Goal: Obtain resource: Download file/media

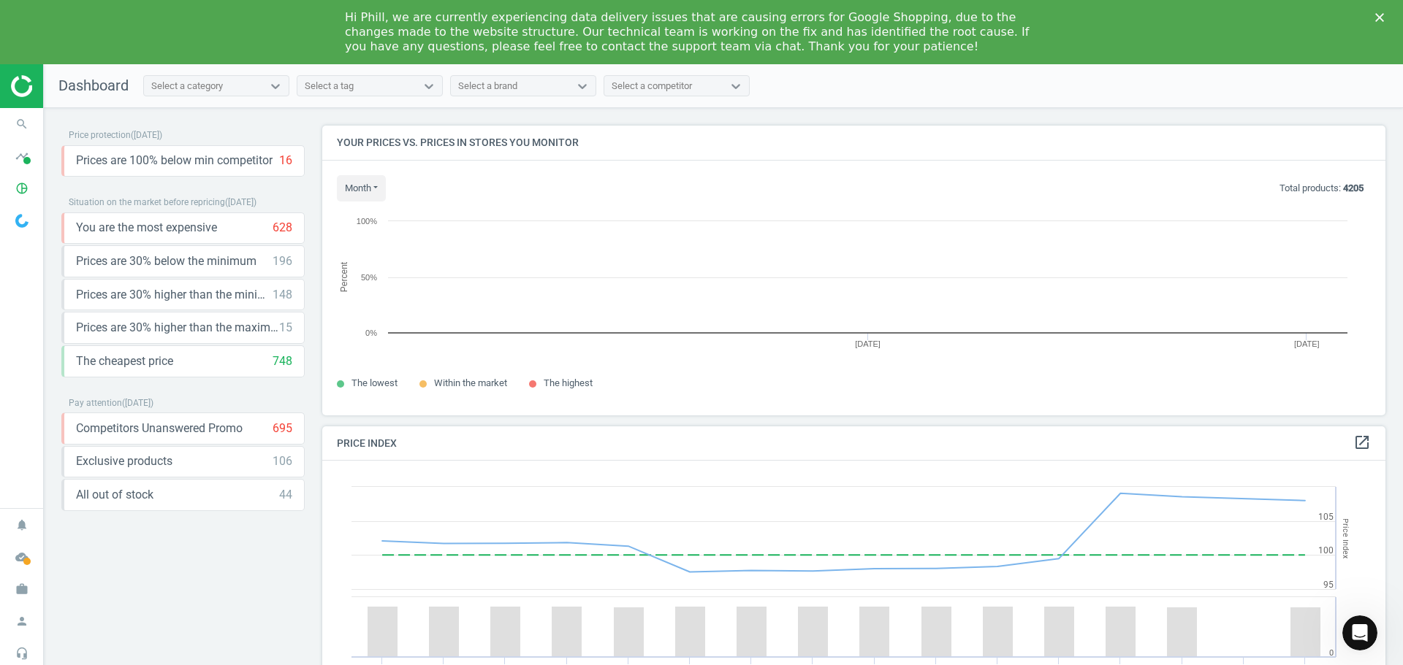
scroll to position [312, 1075]
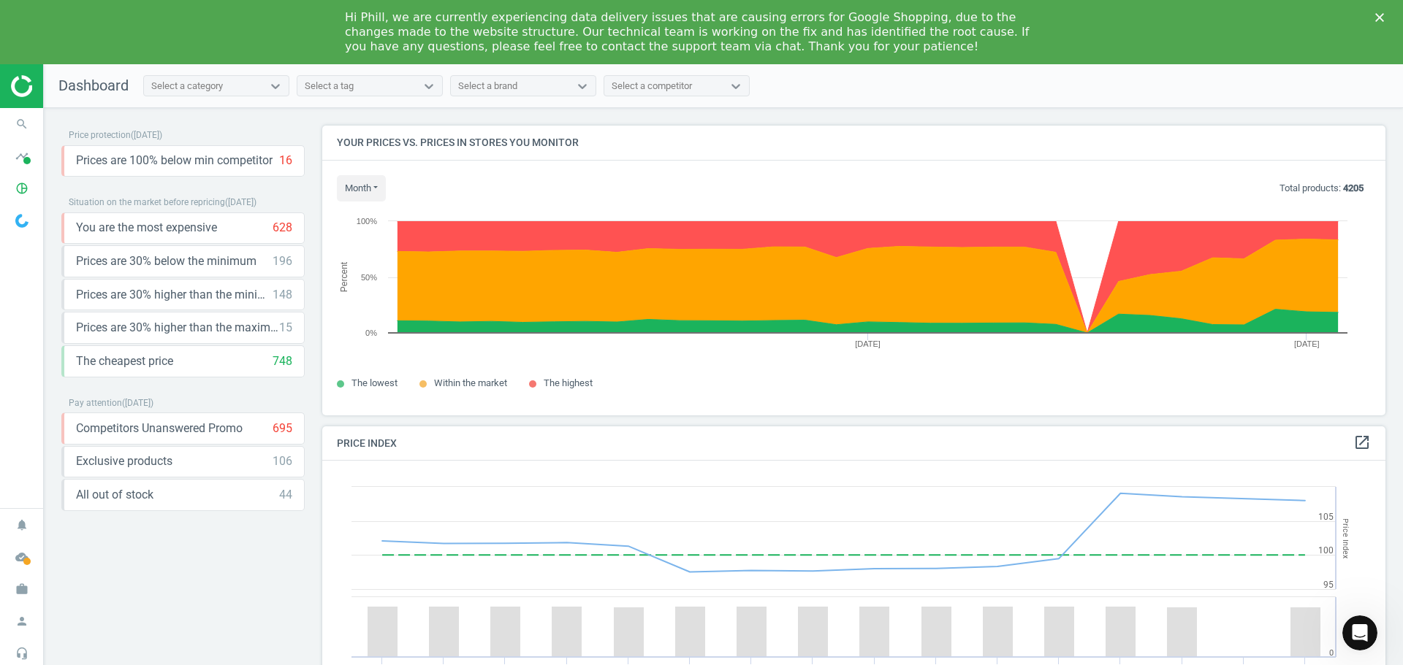
click at [24, 91] on img at bounding box center [63, 86] width 104 height 22
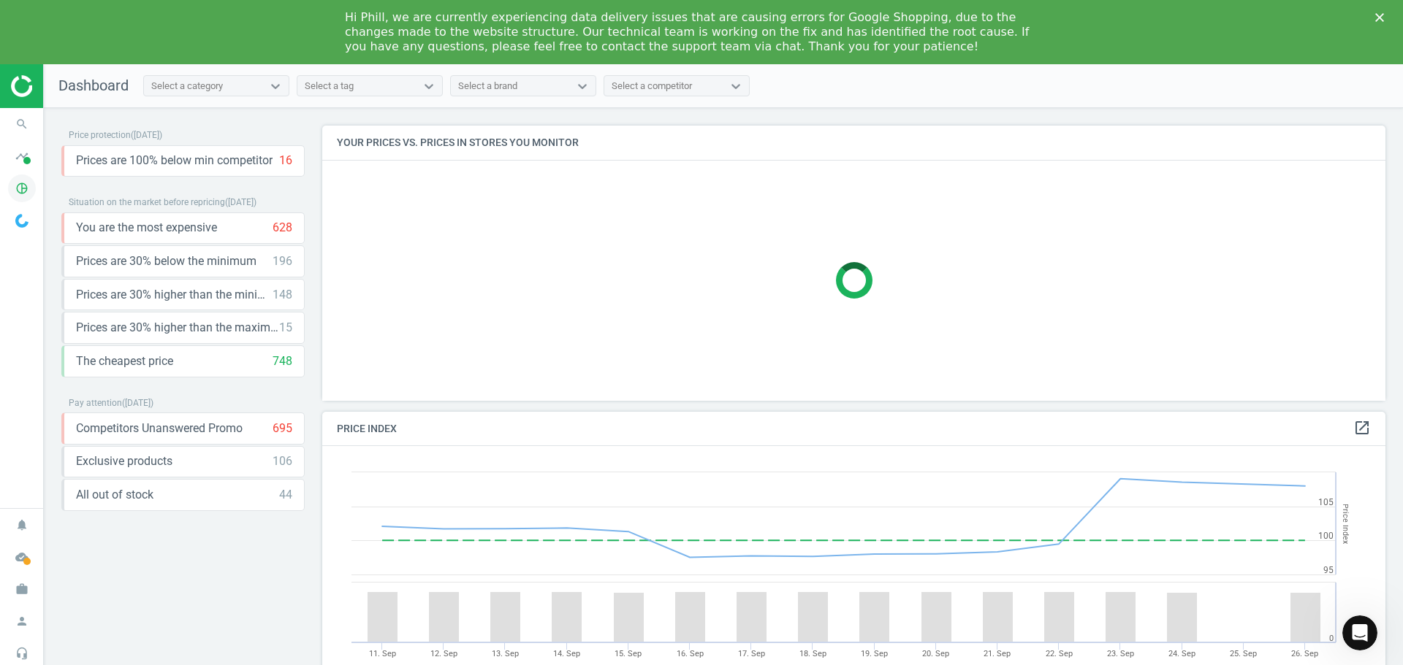
scroll to position [359, 1075]
click at [18, 188] on icon "pie_chart_outlined" at bounding box center [22, 189] width 28 height 28
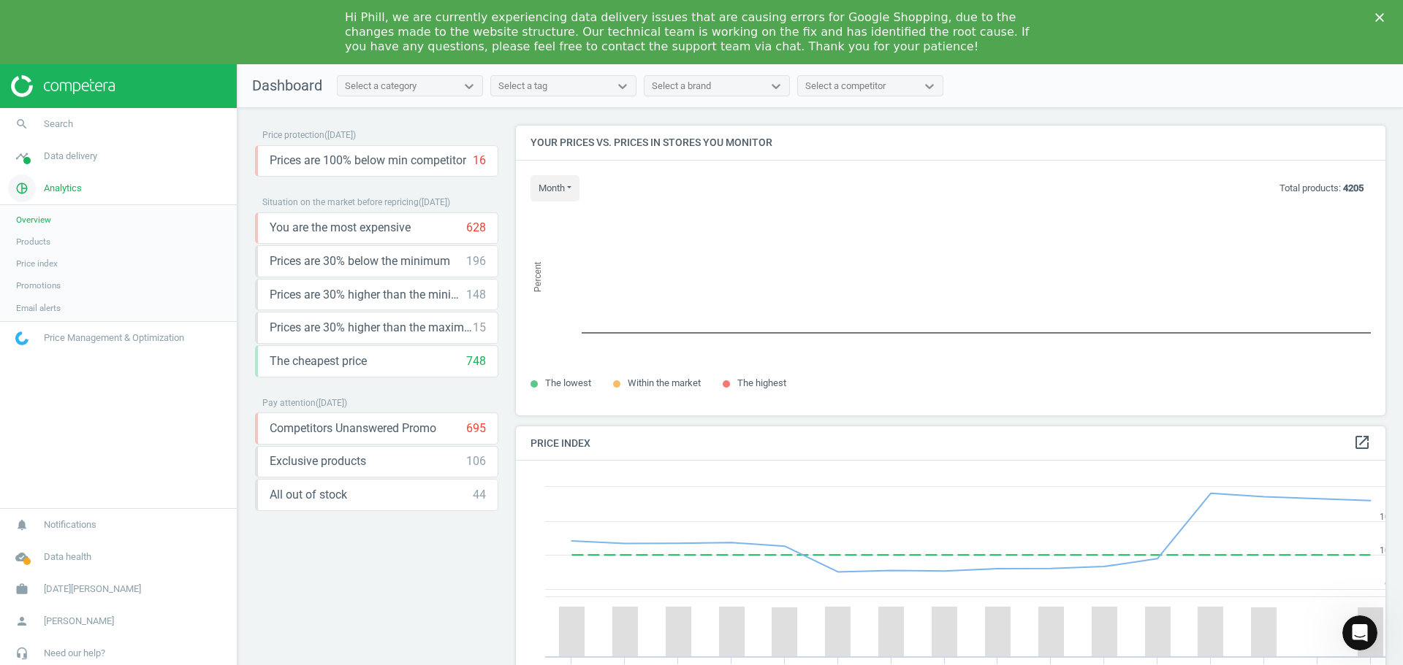
scroll to position [7, 7]
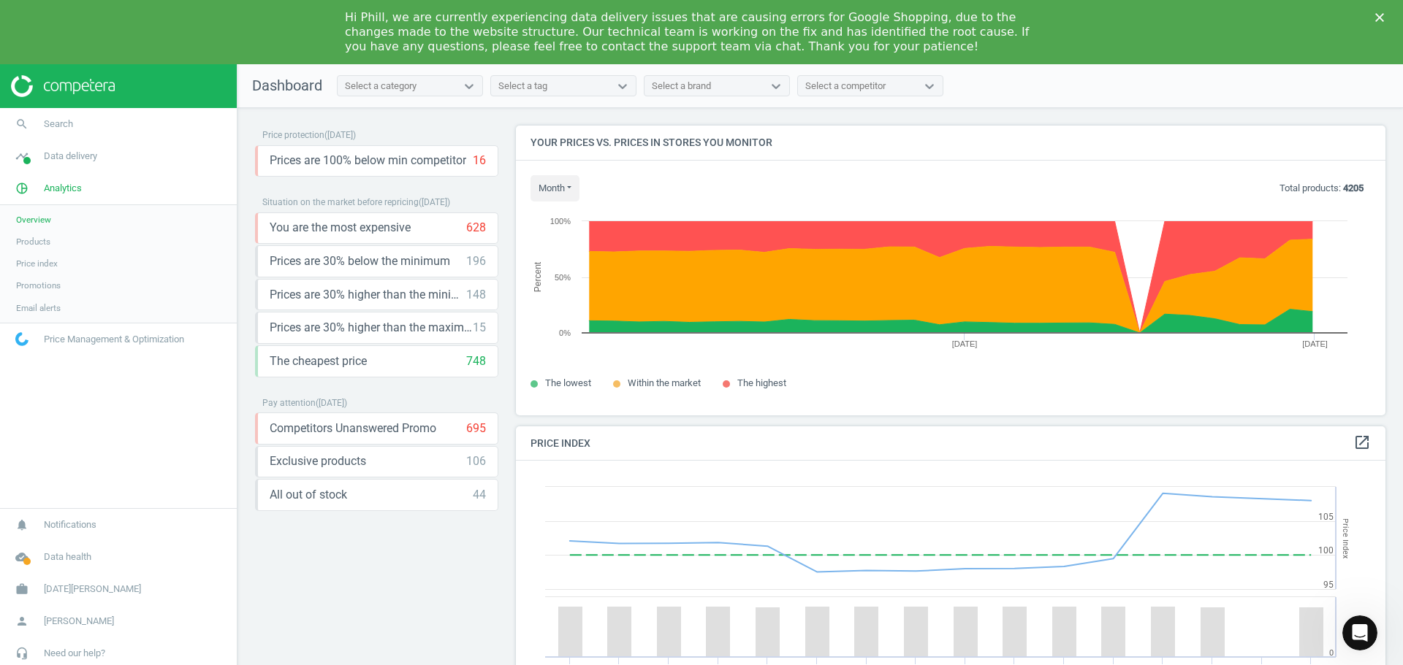
click at [39, 242] on span "Products" at bounding box center [33, 242] width 34 height 12
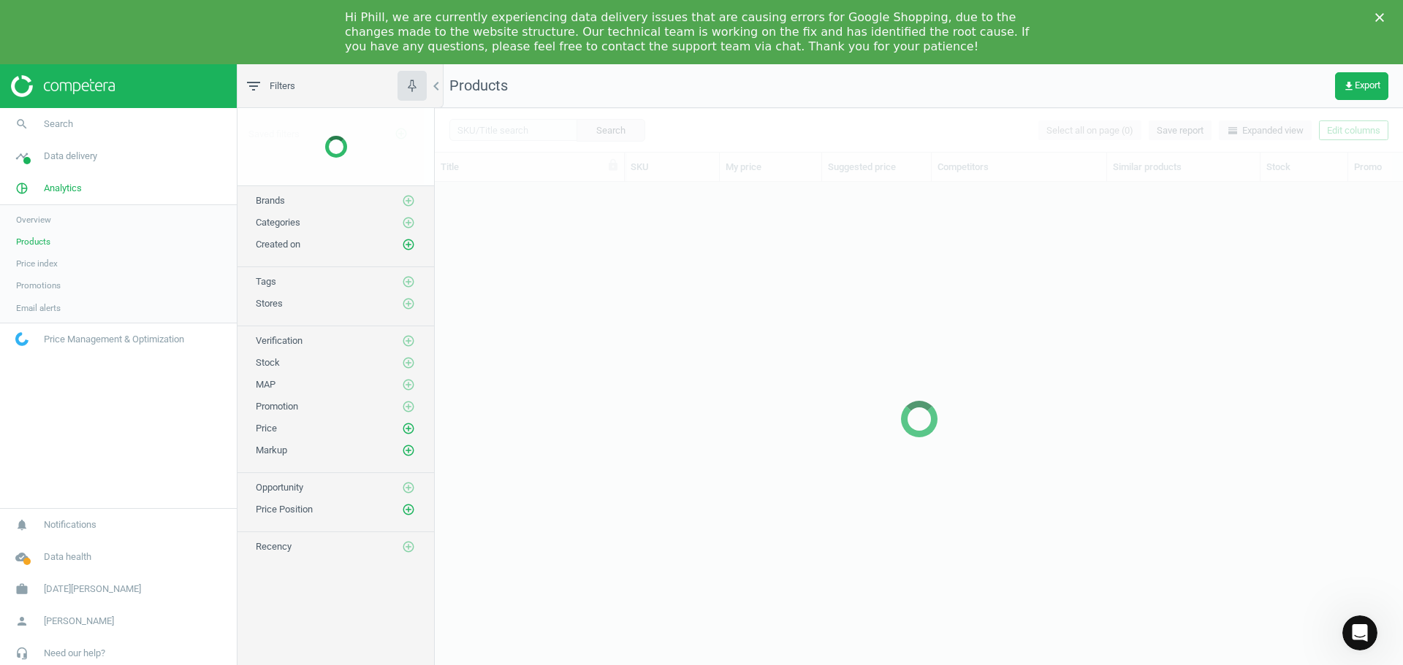
scroll to position [498, 957]
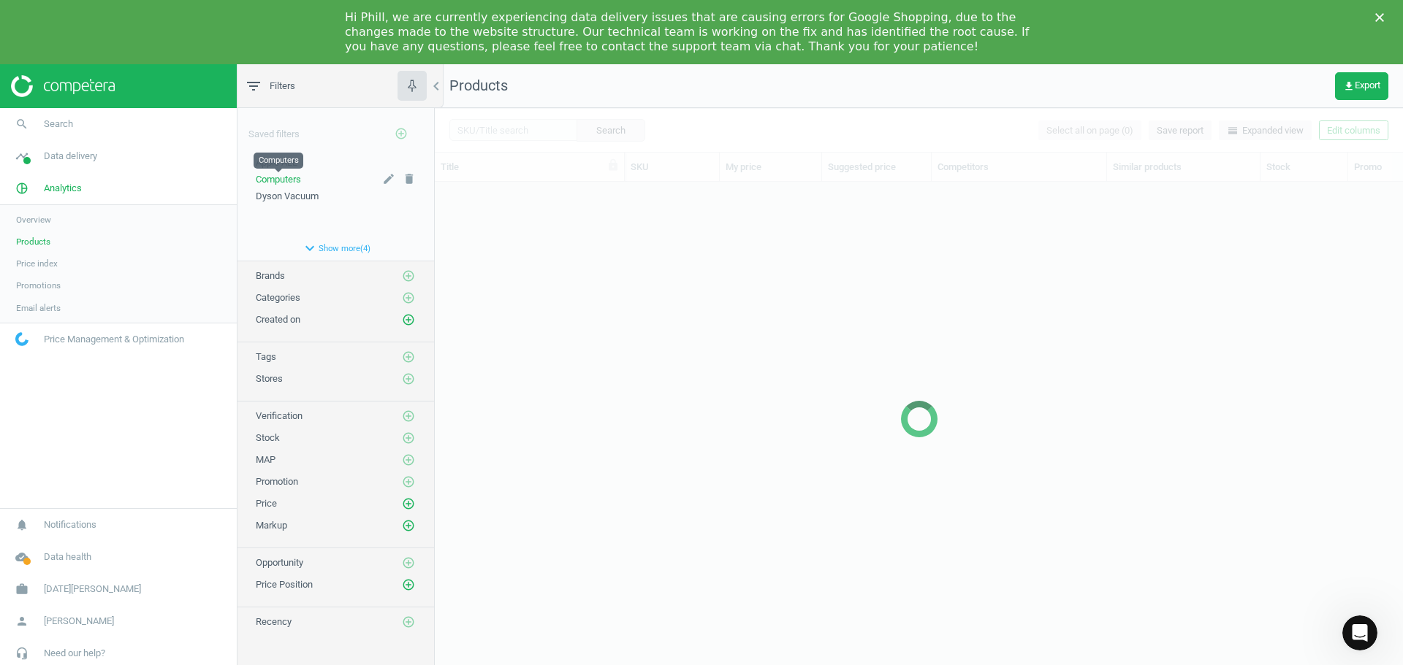
click at [289, 180] on span "Computers" at bounding box center [278, 179] width 45 height 11
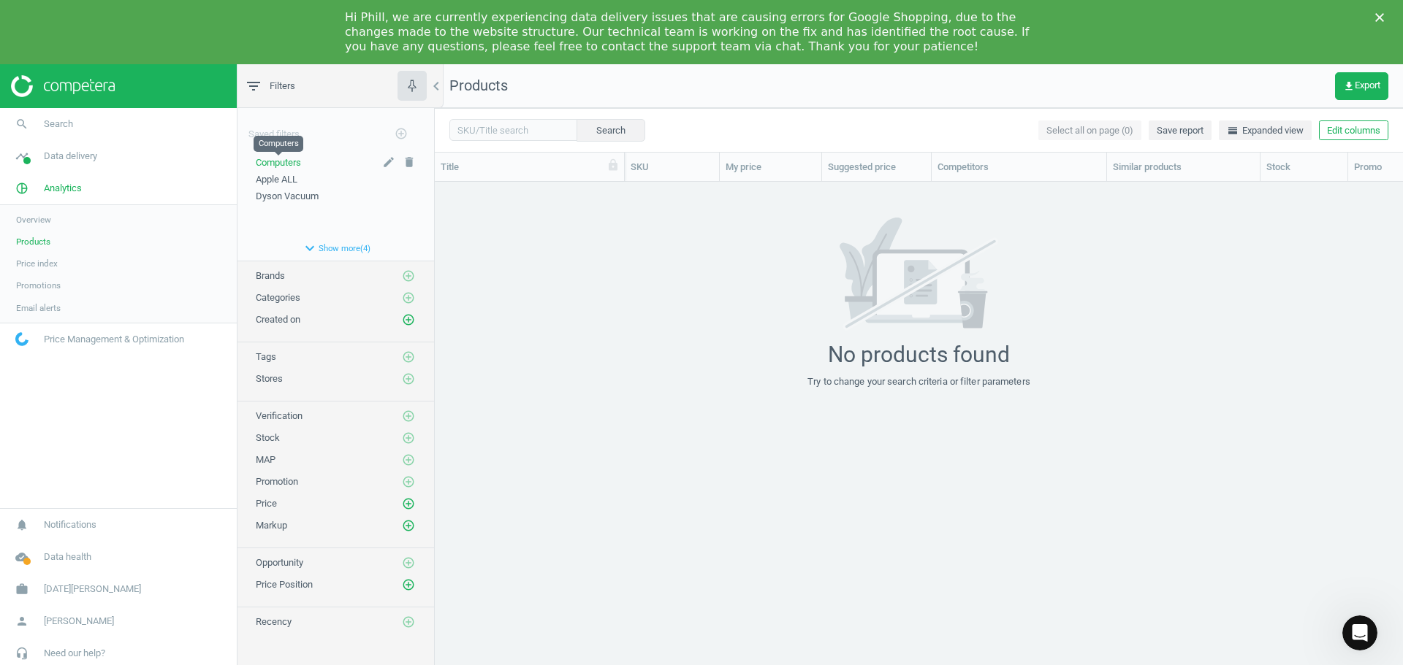
click at [278, 159] on span "Computers" at bounding box center [278, 162] width 45 height 11
click at [269, 292] on span "Categories" at bounding box center [278, 297] width 45 height 11
click at [277, 298] on span "Categories" at bounding box center [278, 297] width 45 height 11
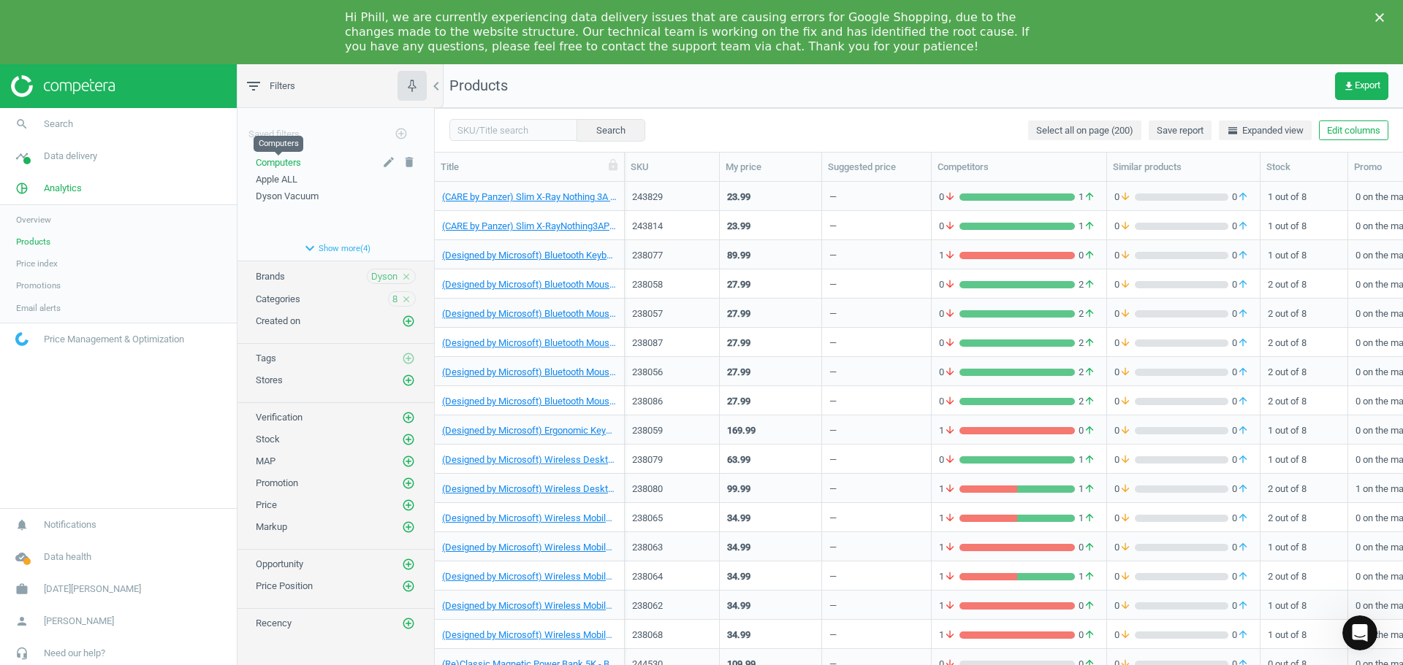
click at [279, 161] on span "Computers" at bounding box center [278, 162] width 45 height 11
click at [289, 300] on span "Categories" at bounding box center [278, 299] width 45 height 11
click at [408, 275] on icon "close" at bounding box center [406, 277] width 10 height 10
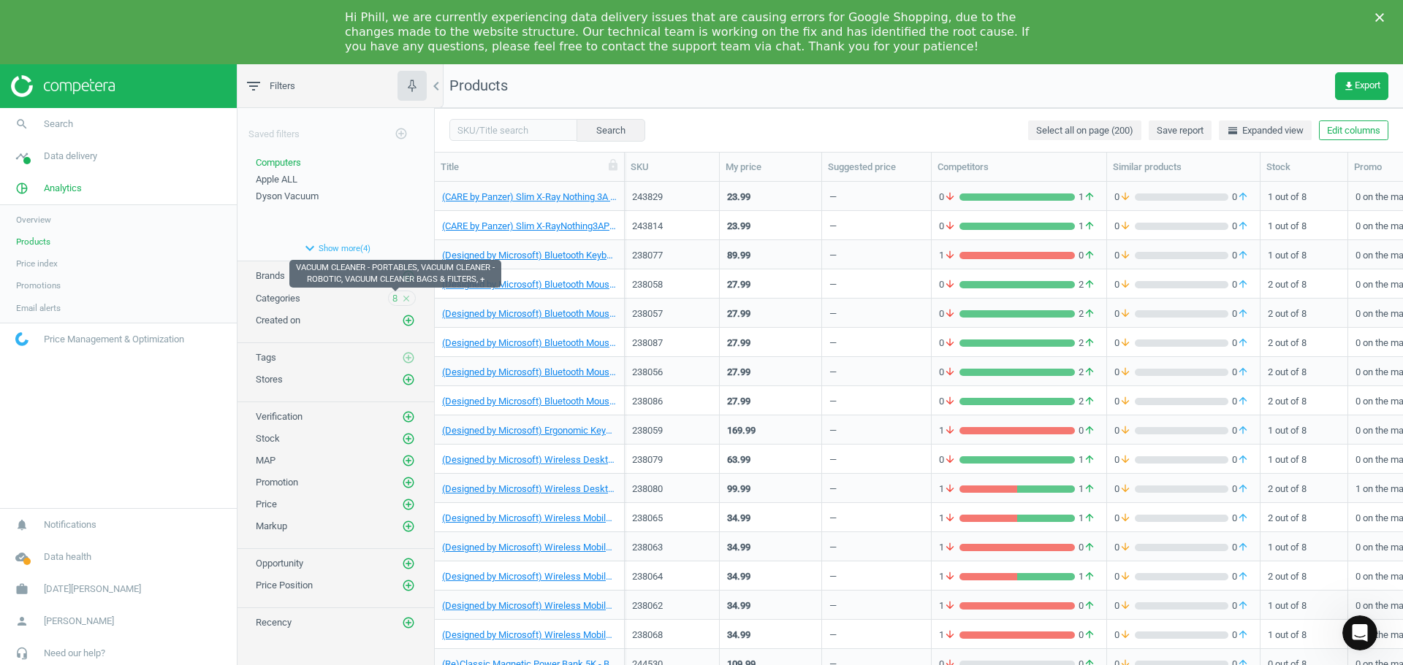
click at [394, 299] on span "8" at bounding box center [394, 298] width 5 height 13
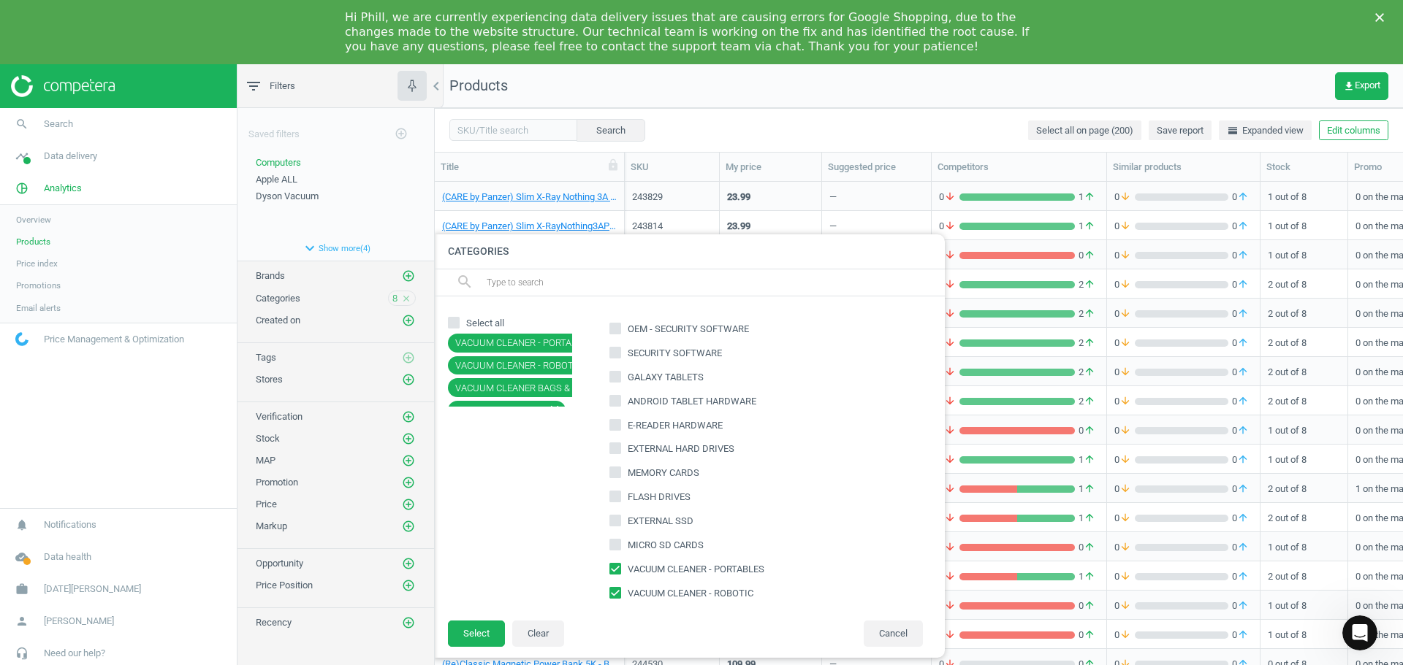
click at [408, 300] on icon "close" at bounding box center [406, 299] width 10 height 10
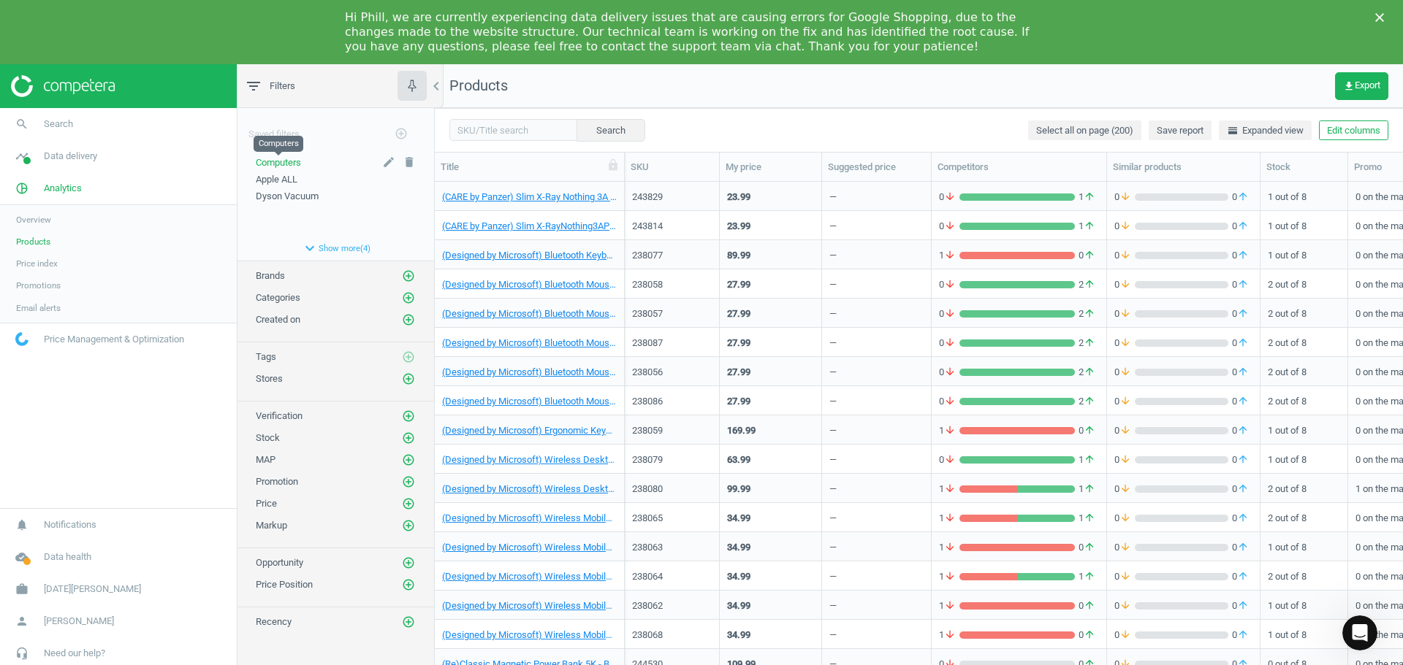
click at [279, 166] on span "Computers" at bounding box center [278, 162] width 45 height 11
click at [285, 295] on span "Categories" at bounding box center [278, 297] width 45 height 11
click at [409, 297] on icon "add_circle_outline" at bounding box center [408, 297] width 13 height 13
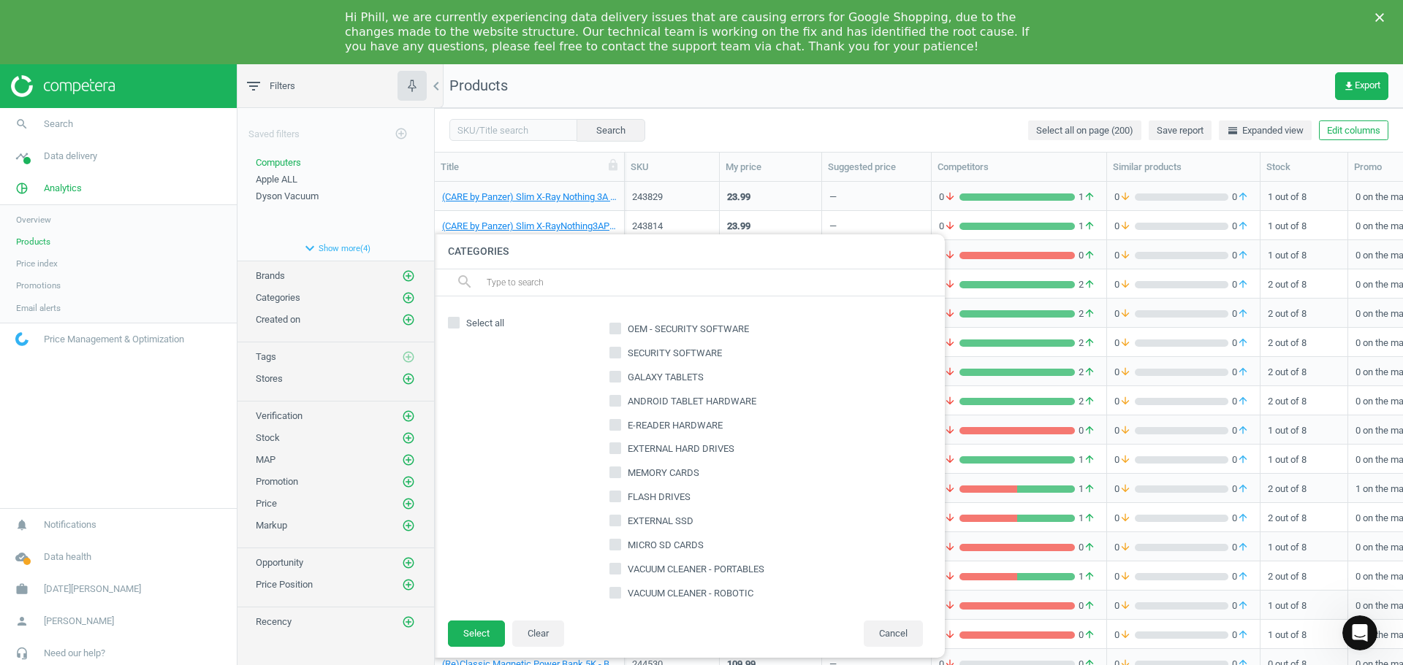
click at [527, 282] on input "text" at bounding box center [709, 282] width 449 height 23
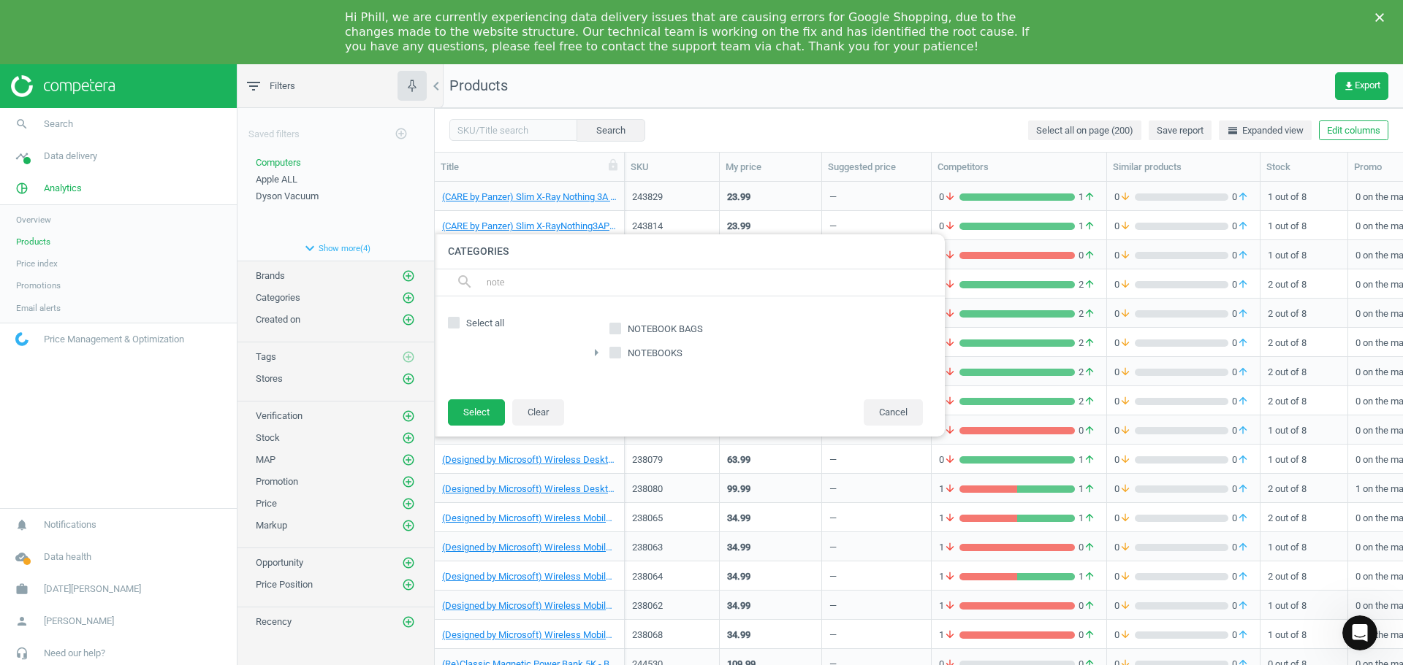
type input "note"
click at [640, 351] on span "NOTEBOOKS" at bounding box center [655, 353] width 61 height 13
click at [620, 351] on input "NOTEBOOKS" at bounding box center [615, 352] width 9 height 9
checkbox input "true"
click at [481, 414] on button "Select" at bounding box center [476, 413] width 57 height 26
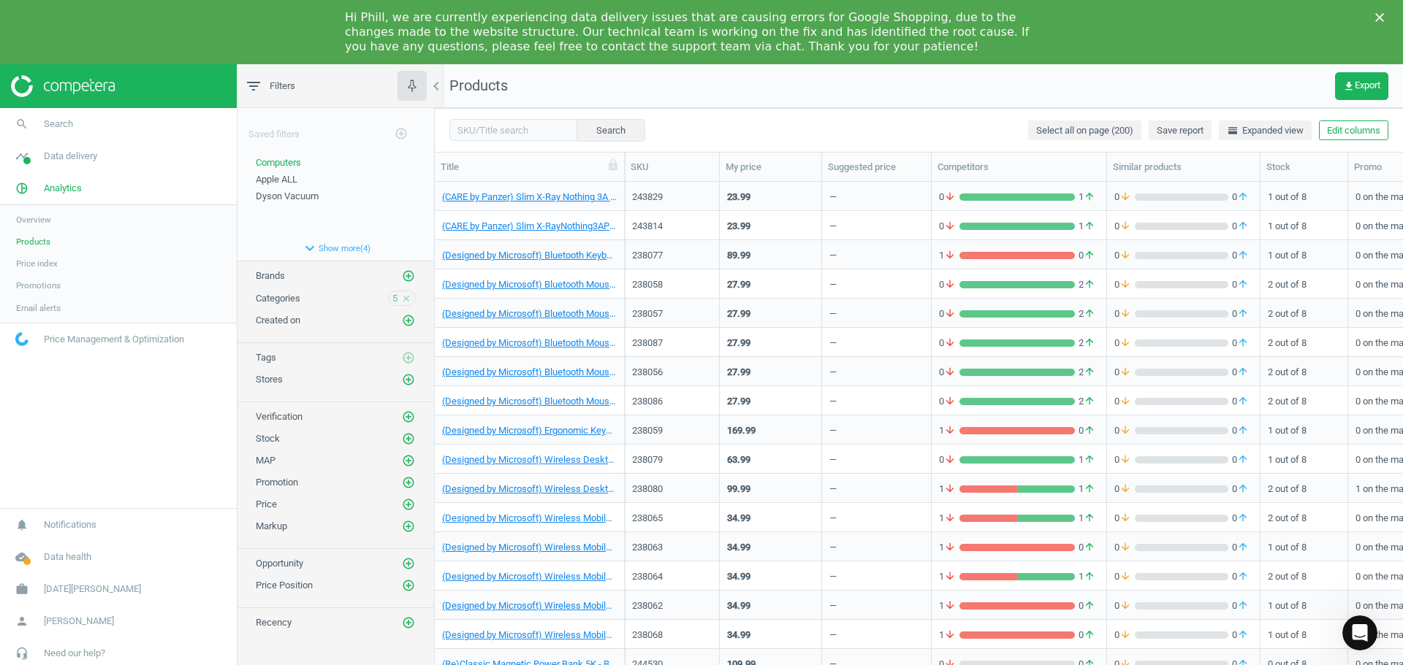
click at [273, 298] on span "Categories" at bounding box center [278, 298] width 45 height 11
click at [393, 297] on span "5" at bounding box center [394, 298] width 5 height 13
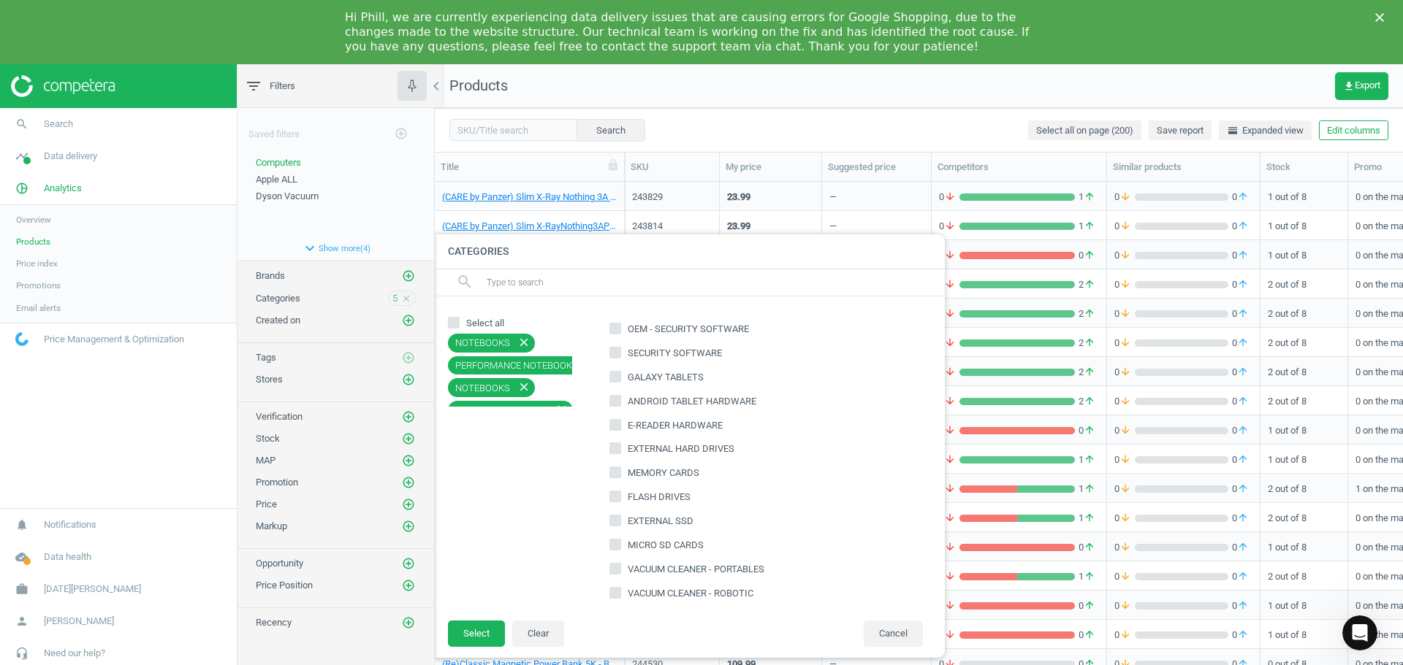
click at [554, 289] on input "text" at bounding box center [709, 282] width 449 height 23
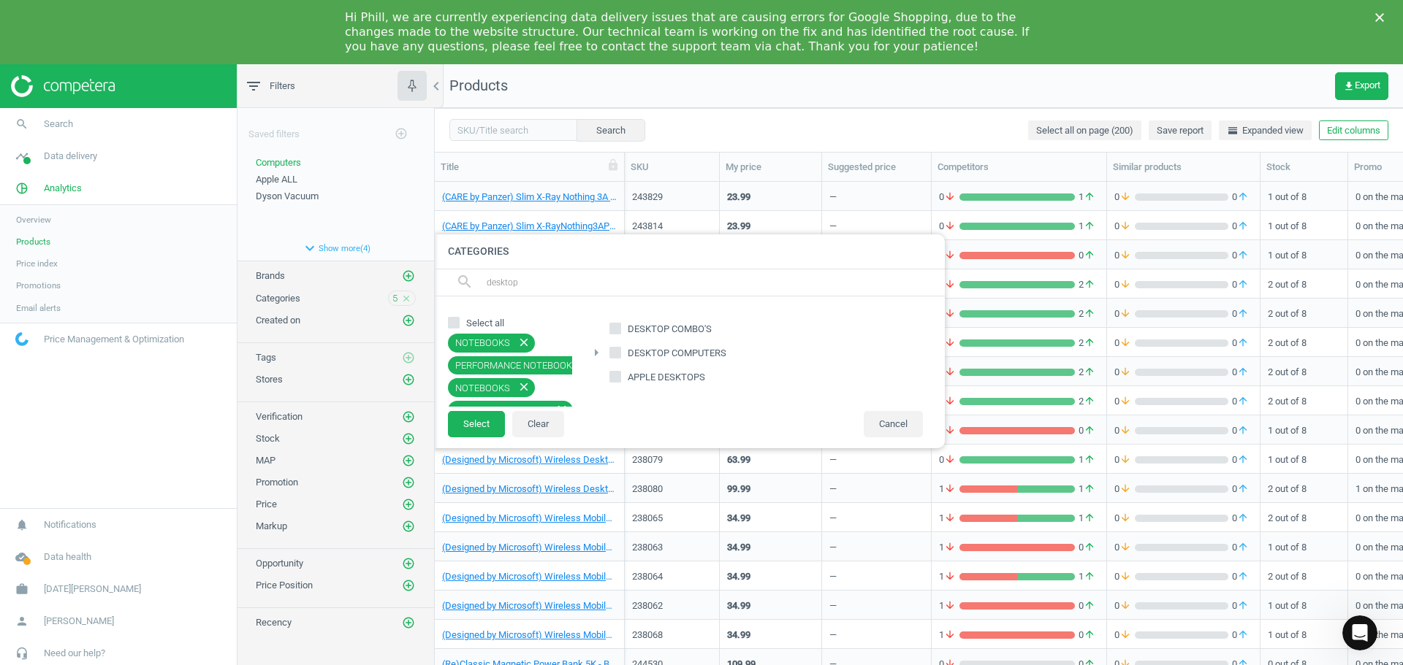
type input "desktop"
click at [638, 354] on span "DESKTOP COMPUTERS" at bounding box center [677, 353] width 104 height 13
click at [620, 354] on input "DESKTOP COMPUTERS" at bounding box center [615, 352] width 9 height 9
checkbox input "true"
click at [478, 429] on button "Select" at bounding box center [476, 424] width 57 height 26
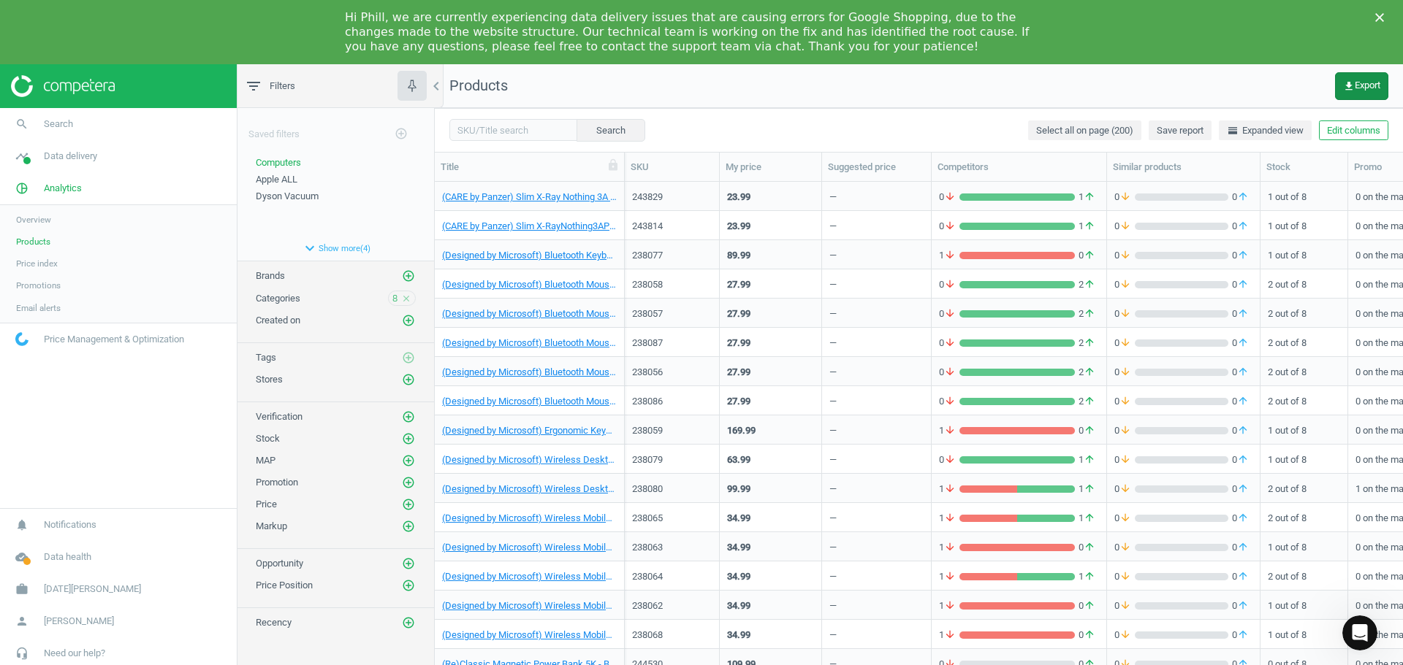
click at [1370, 83] on span "get_app Export" at bounding box center [1361, 86] width 37 height 12
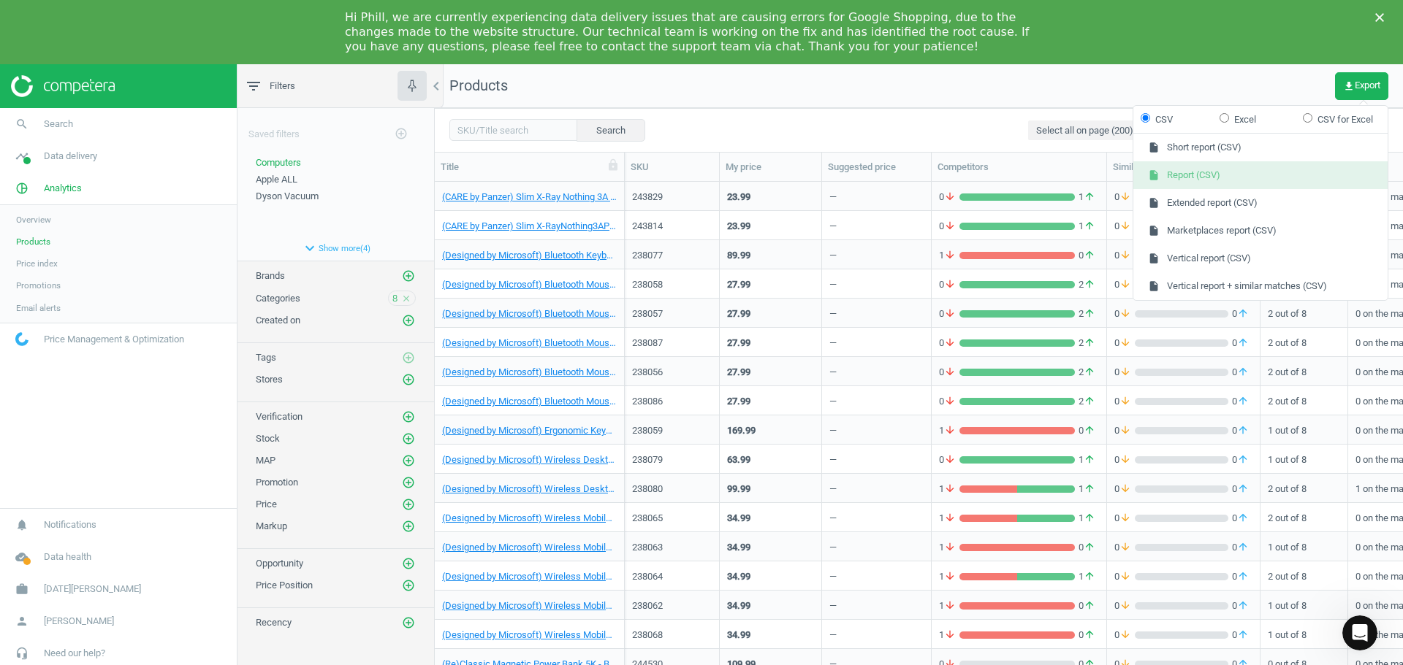
click at [1164, 168] on button "insert_drive_file Report (CSV)" at bounding box center [1260, 175] width 254 height 28
